Goal: Task Accomplishment & Management: Manage account settings

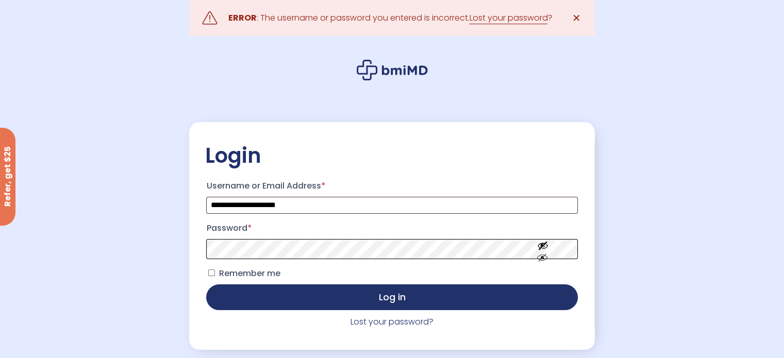
click at [206, 285] on button "Log in" at bounding box center [391, 298] width 371 height 26
click at [364, 320] on link "Lost your password?" at bounding box center [392, 322] width 83 height 12
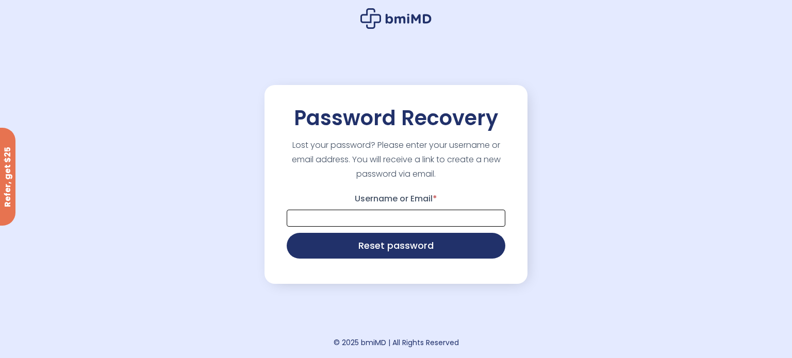
click at [349, 218] on input "Username or Email *" at bounding box center [396, 218] width 219 height 17
type input "**********"
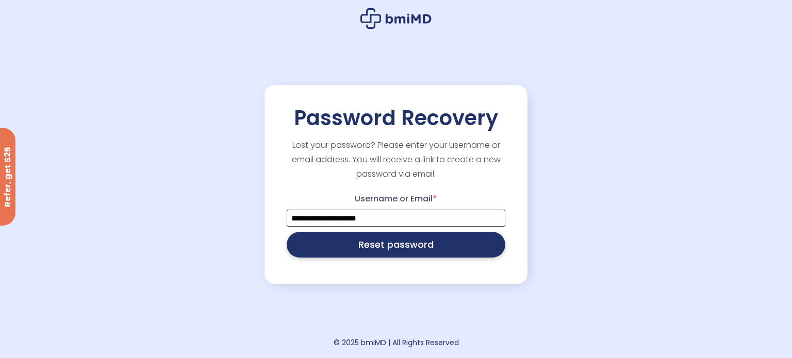
click at [358, 250] on button "Reset password" at bounding box center [396, 245] width 219 height 26
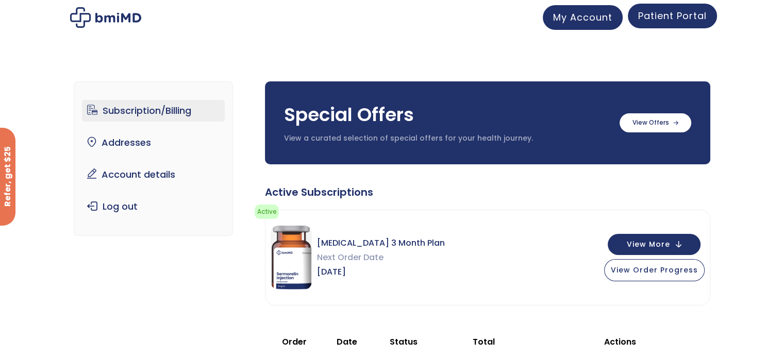
click at [702, 23] on link "Patient Portal" at bounding box center [672, 16] width 89 height 25
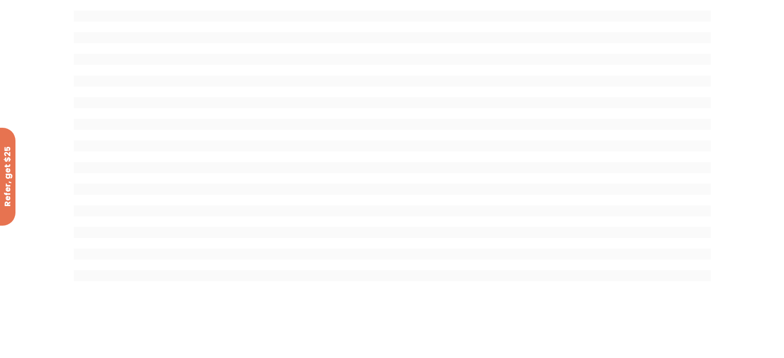
scroll to position [47, 0]
